Goal: Check status: Check status

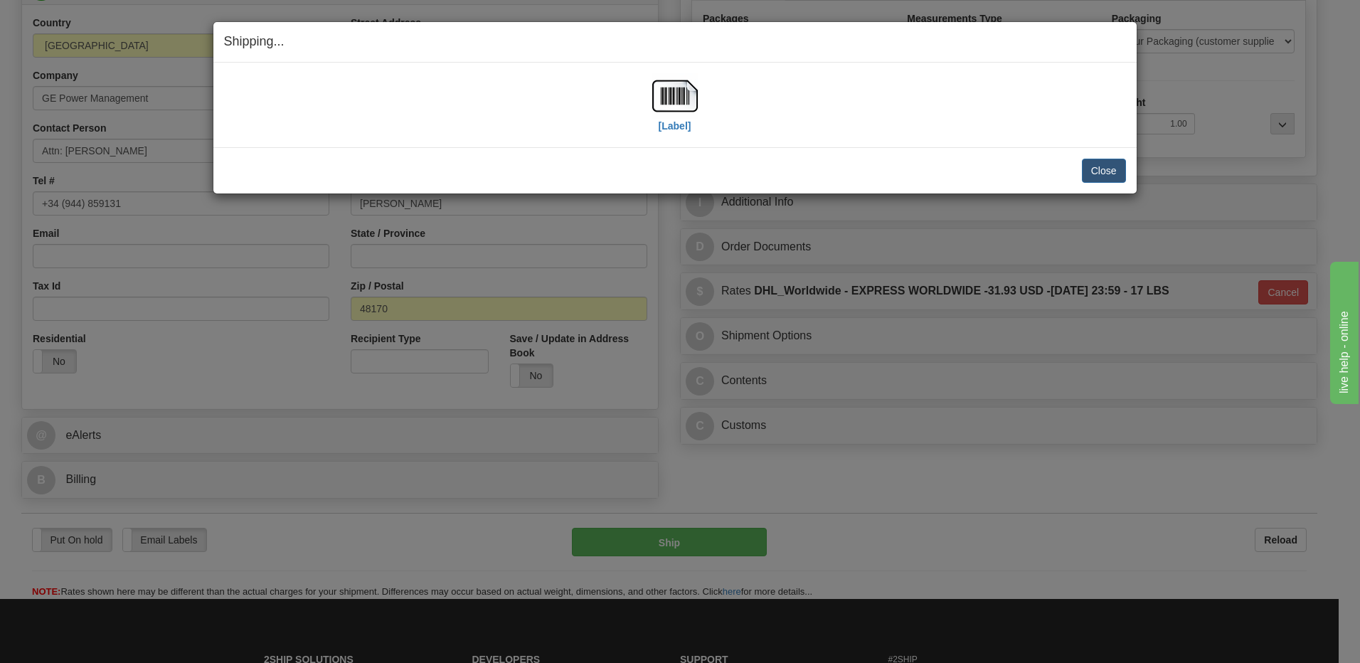
scroll to position [223, 0]
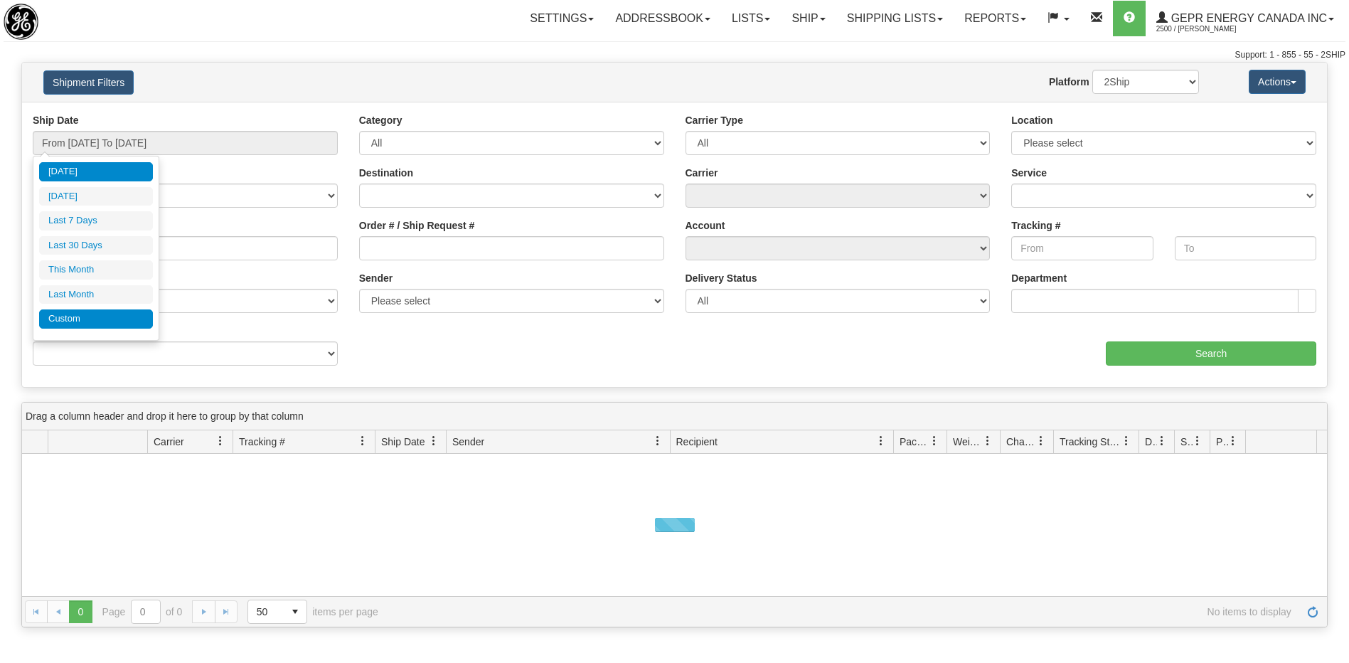
type input "[DATE]"
type input "08/13/2025"
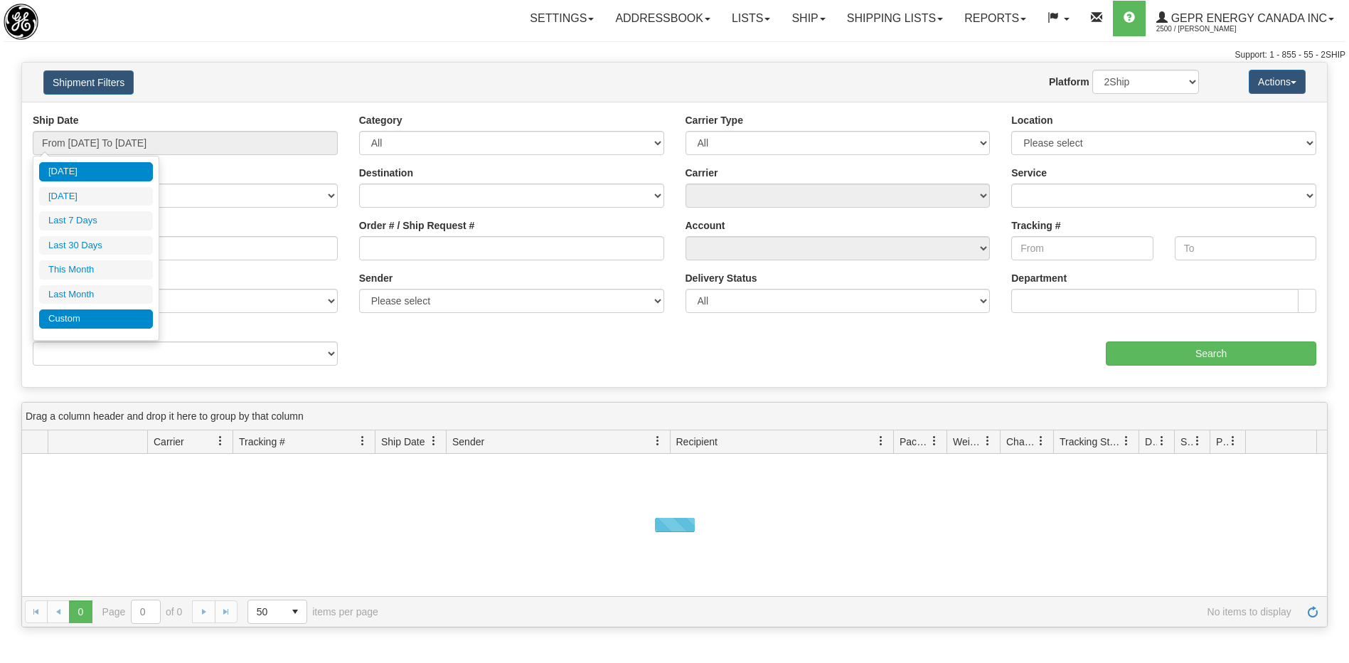
type input "08/13/2025"
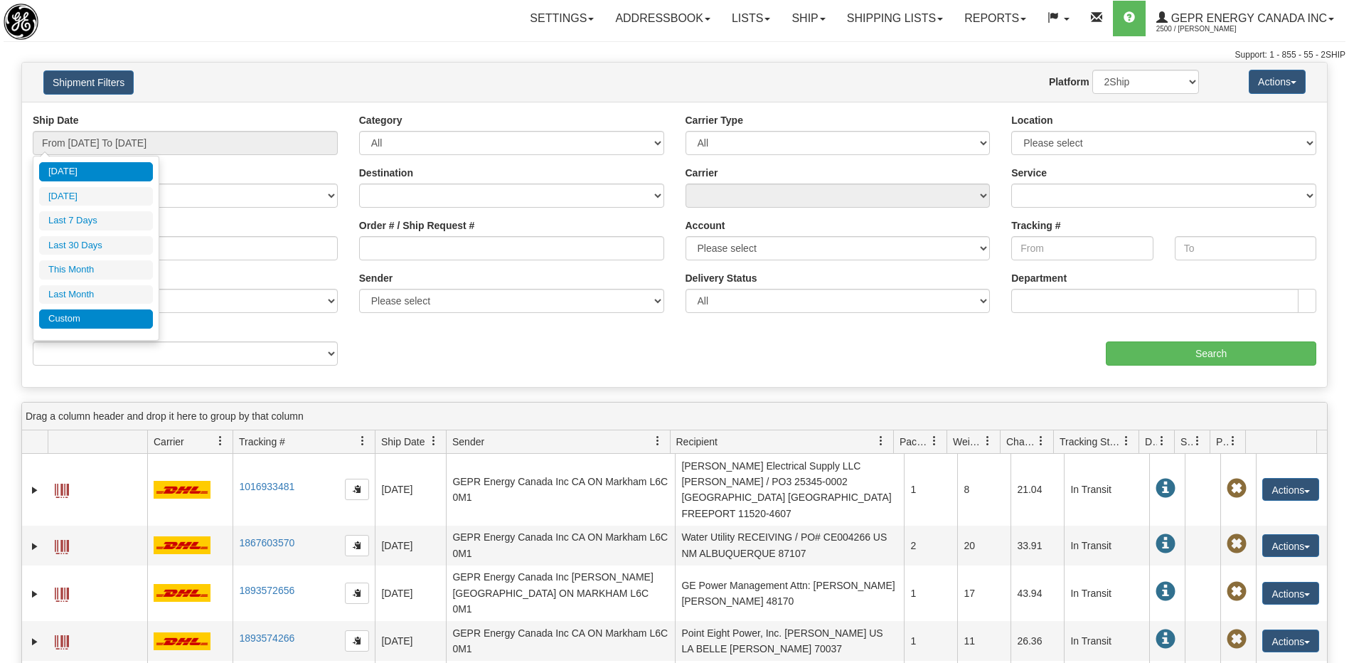
click at [115, 318] on li "Custom" at bounding box center [96, 318] width 114 height 19
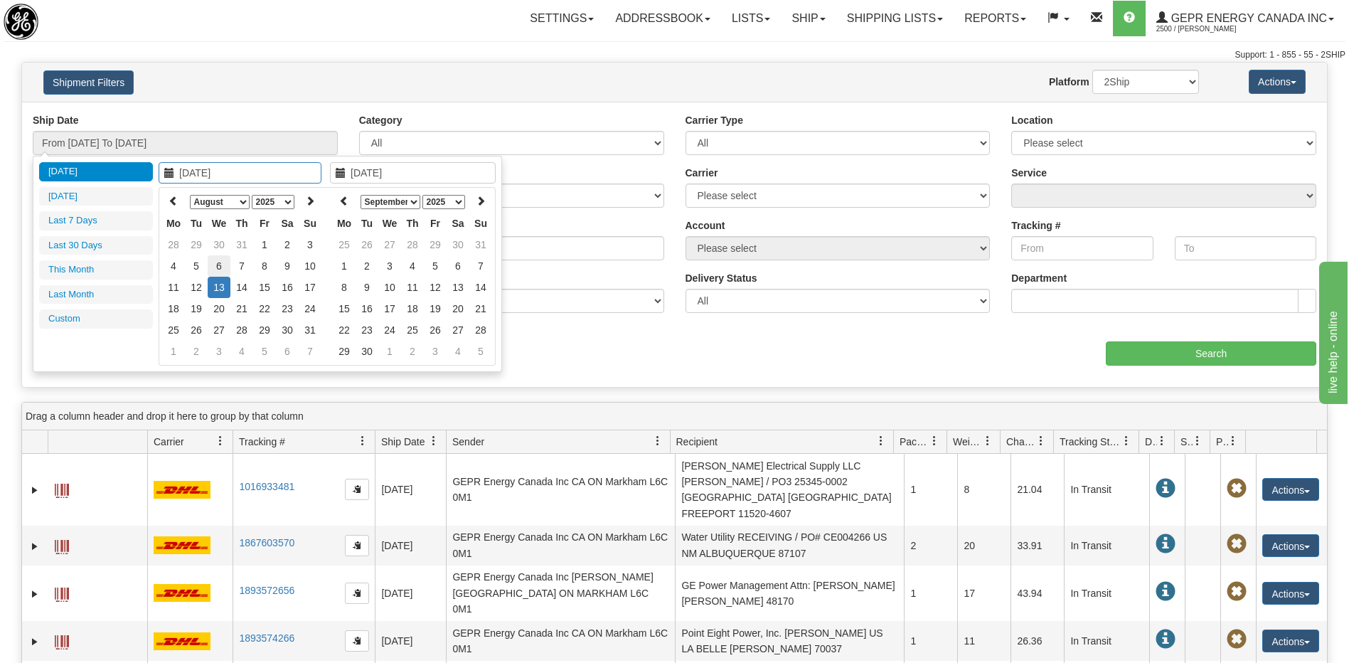
type input "07/01/2025"
type input "07/31/2025"
type input "08/11/2025"
type input "08/13/2025"
click at [176, 201] on icon at bounding box center [174, 201] width 10 height 10
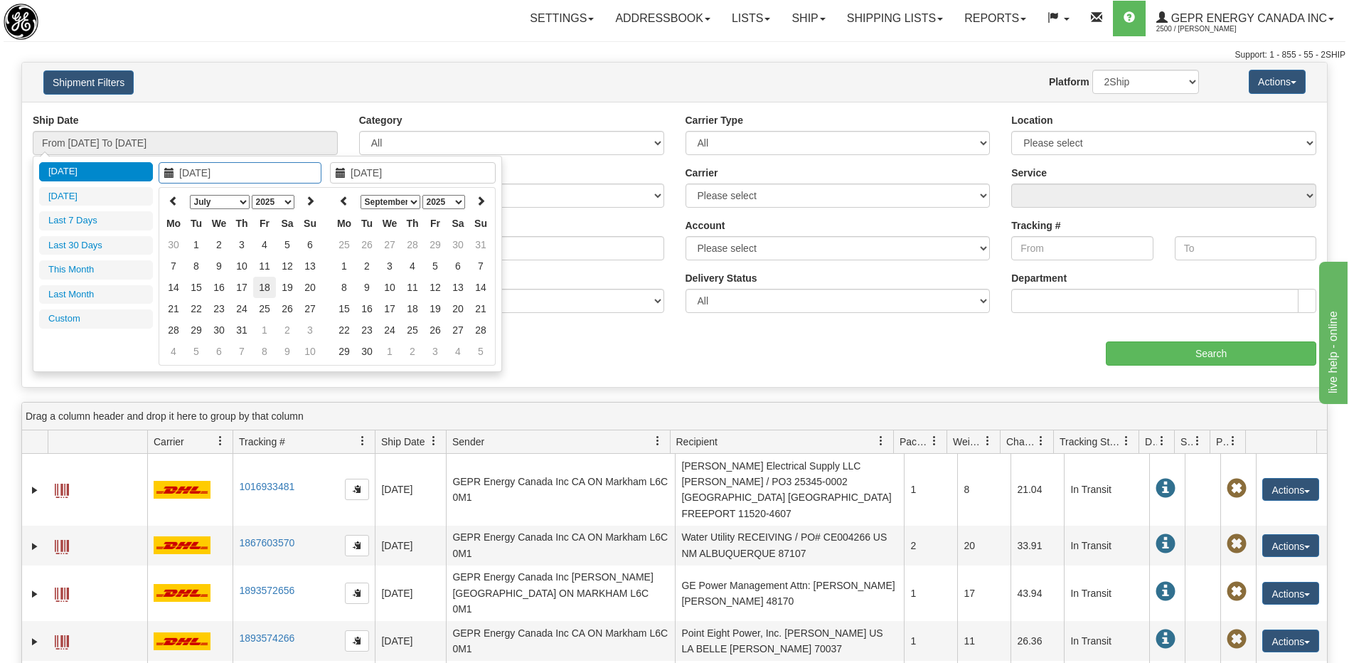
type input "07/18/2025"
click at [262, 287] on td "18" at bounding box center [264, 287] width 23 height 21
click at [349, 201] on icon at bounding box center [344, 201] width 10 height 10
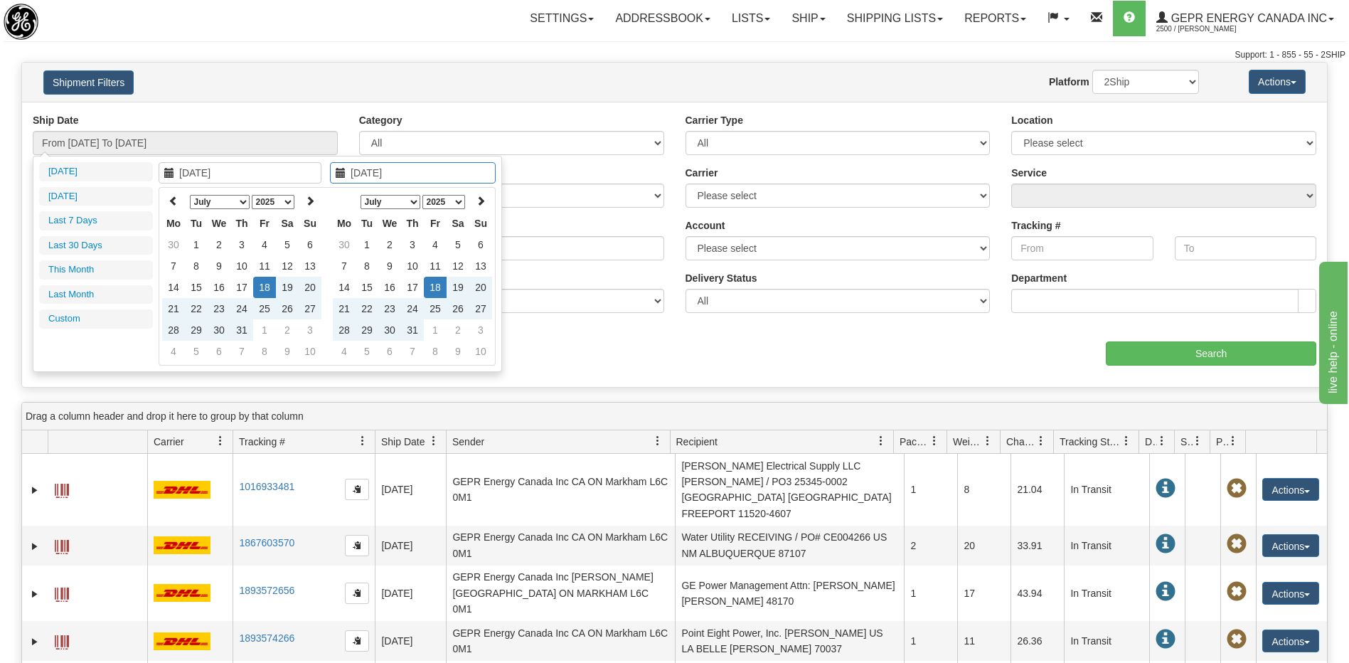
type input "07/18/2025"
click at [437, 289] on td "18" at bounding box center [435, 287] width 23 height 21
type input "From 07/18/2025 To 07/18/2025"
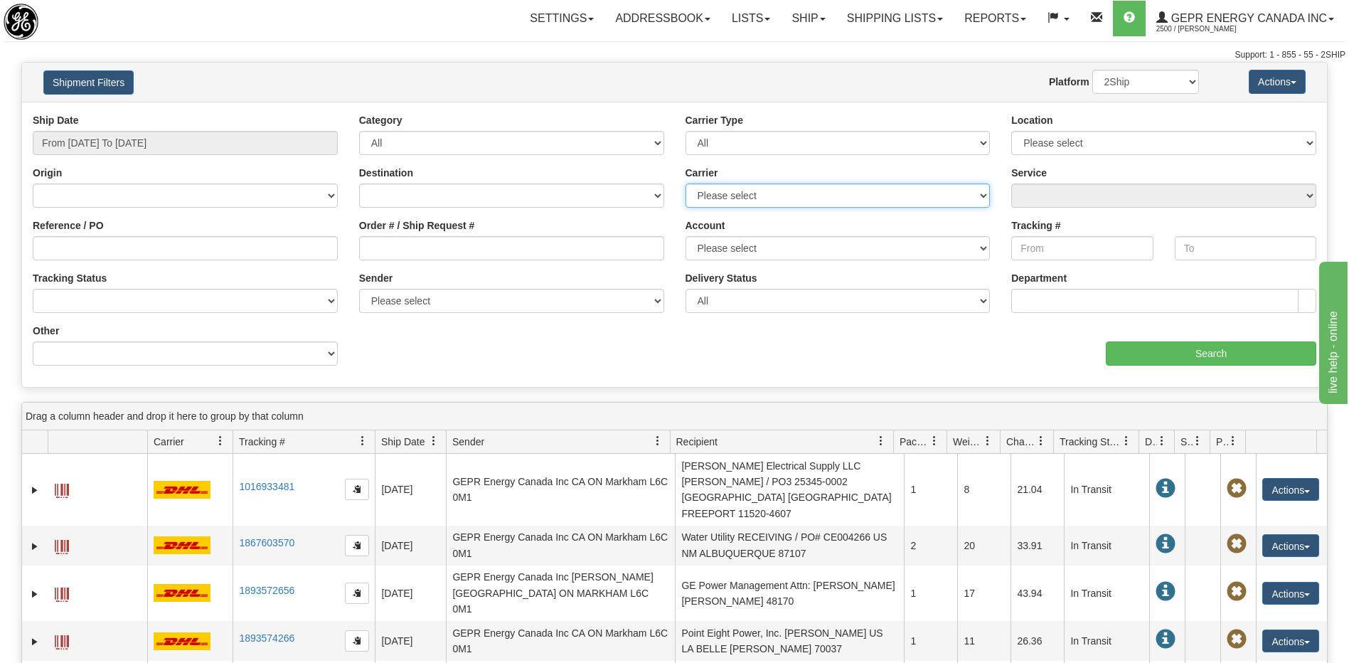
click at [781, 196] on select "Please select 2Ship Today DHL FedEx Express® FedEx® LTL Purolator UPS" at bounding box center [838, 196] width 305 height 24
select select "7"
click at [686, 184] on select "Please select 2Ship Today DHL FedEx Express® FedEx® LTL Purolator UPS" at bounding box center [838, 196] width 305 height 24
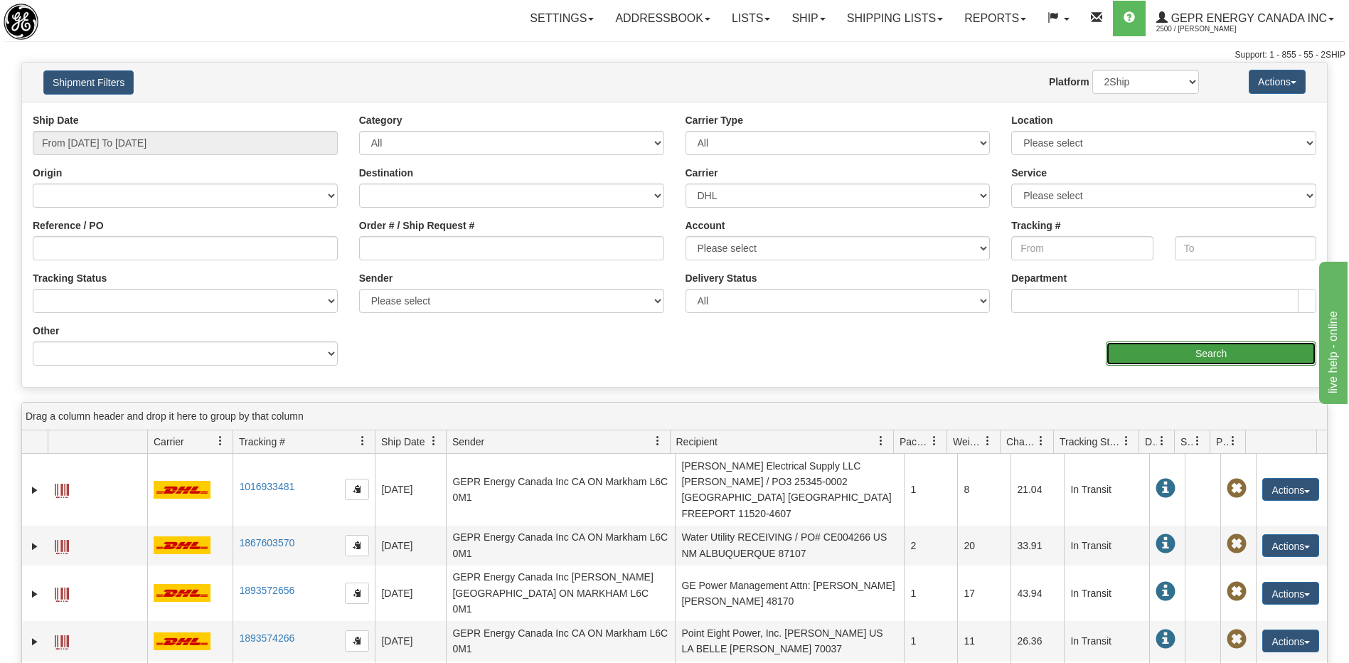
click at [1125, 352] on input "Search" at bounding box center [1211, 353] width 211 height 24
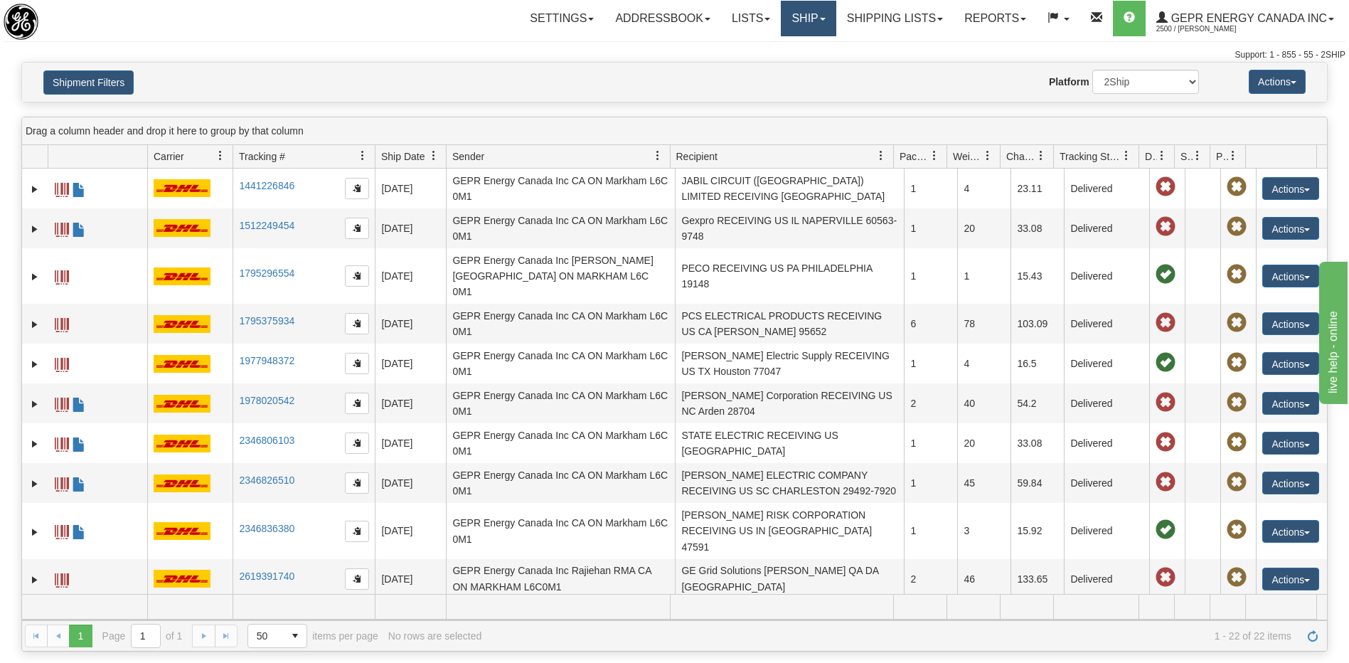
click at [793, 18] on link "Ship" at bounding box center [808, 19] width 55 height 36
click at [765, 45] on span "Ship Screen" at bounding box center [748, 49] width 54 height 11
